Goal: Task Accomplishment & Management: Use online tool/utility

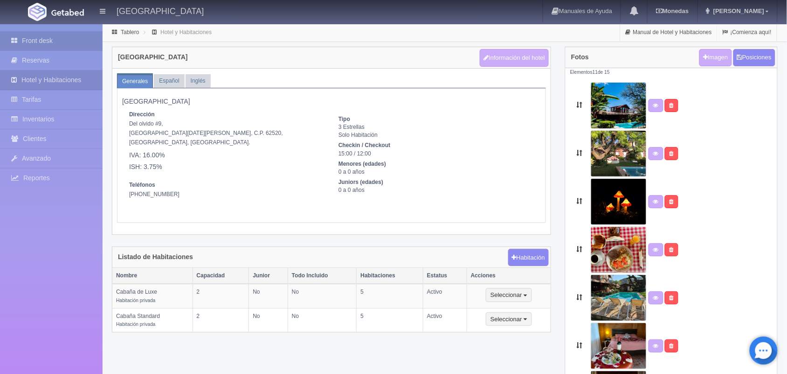
click at [41, 38] on link "Front desk" at bounding box center [51, 40] width 103 height 19
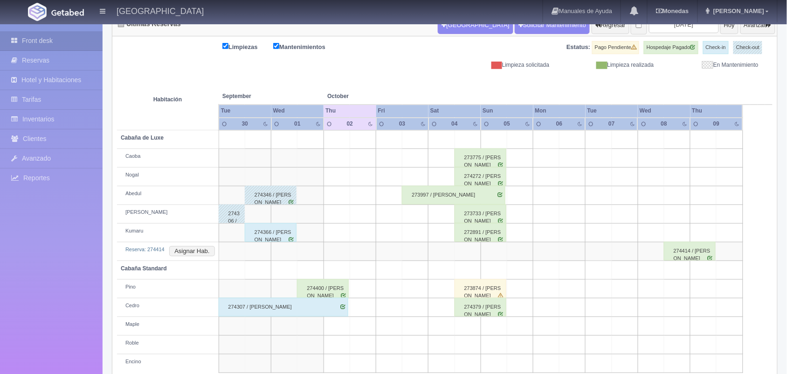
scroll to position [106, 0]
click at [189, 252] on button "Asignar Hab." at bounding box center [191, 251] width 45 height 10
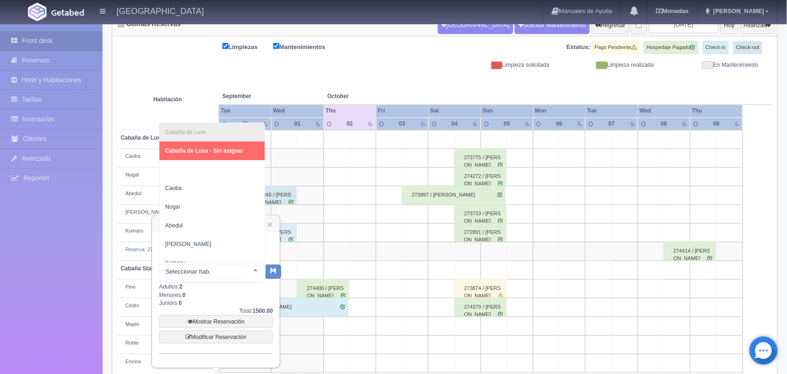
click at [250, 268] on div at bounding box center [255, 270] width 19 height 14
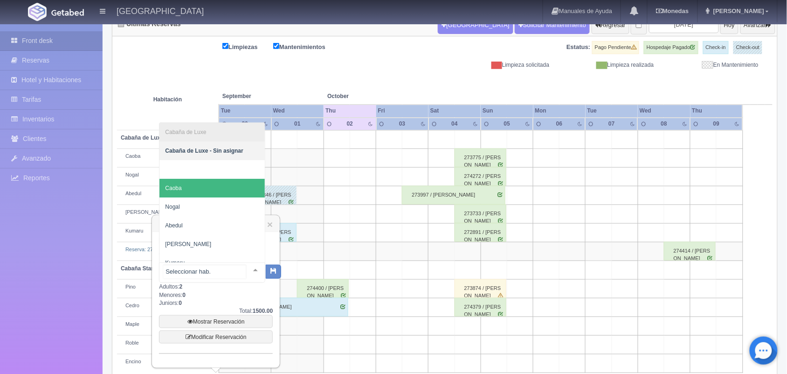
click at [220, 185] on span "Caoba" at bounding box center [212, 188] width 105 height 19
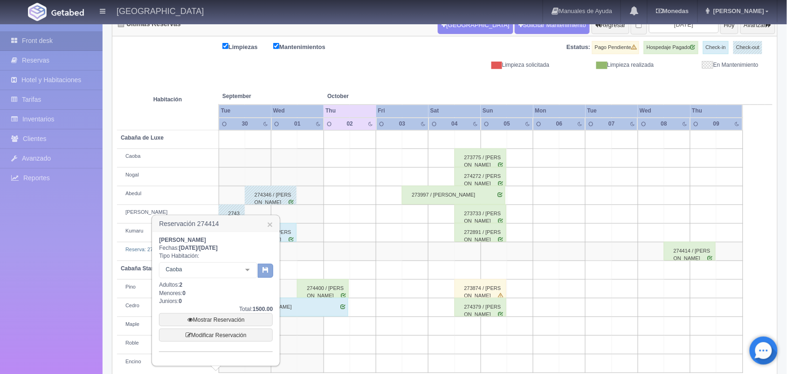
click at [271, 270] on button "button" at bounding box center [265, 271] width 15 height 14
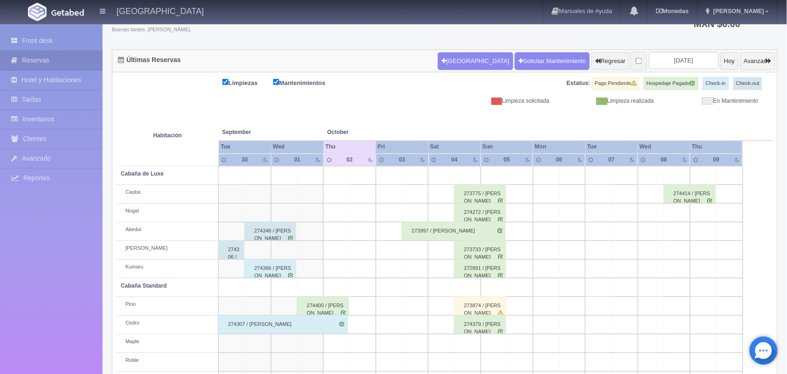
scroll to position [106, 0]
